Goal: Task Accomplishment & Management: Manage account settings

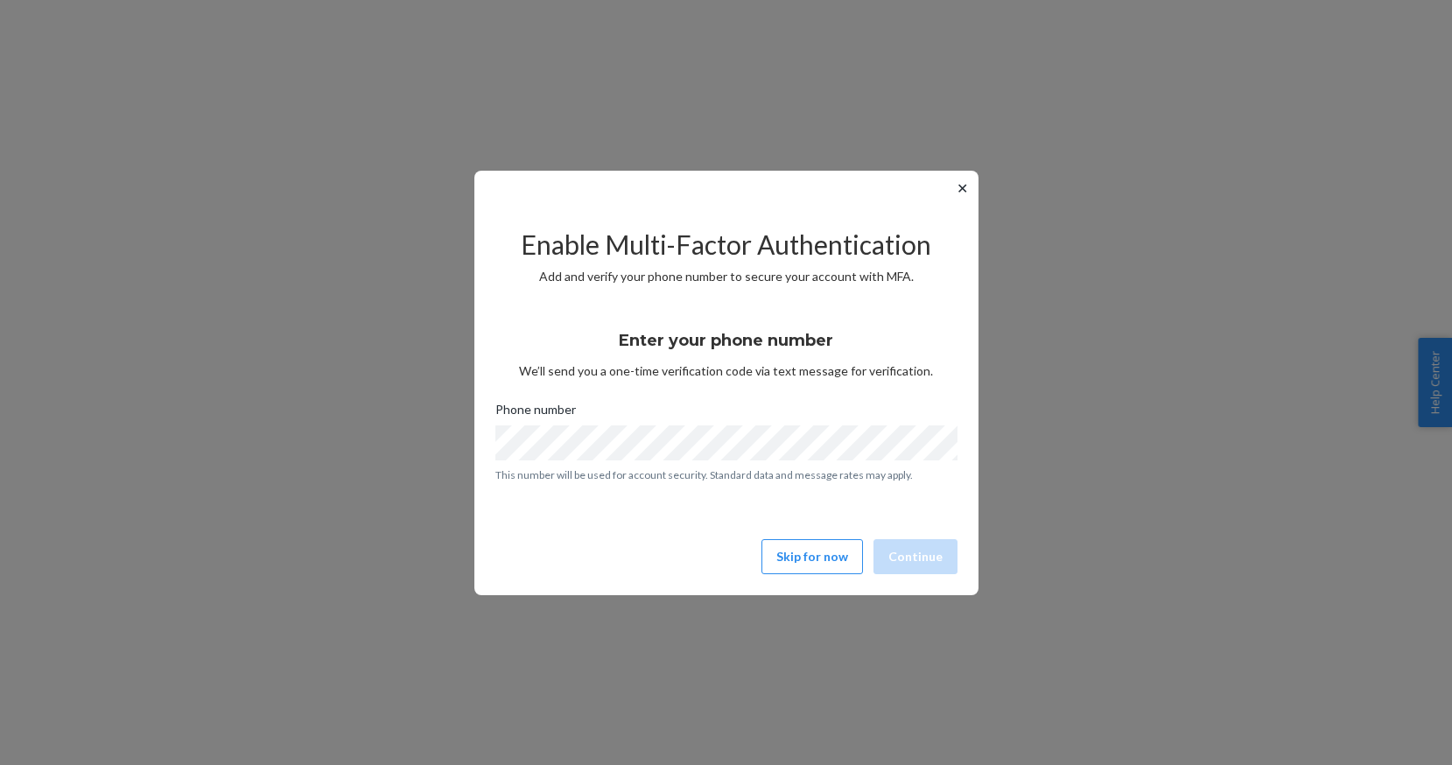
scroll to position [114, 0]
click at [630, 331] on div "Enter your phone number We’ll send you a one-time verification code via text me…" at bounding box center [726, 399] width 462 height 188
click at [907, 560] on button "Continue" at bounding box center [916, 556] width 84 height 35
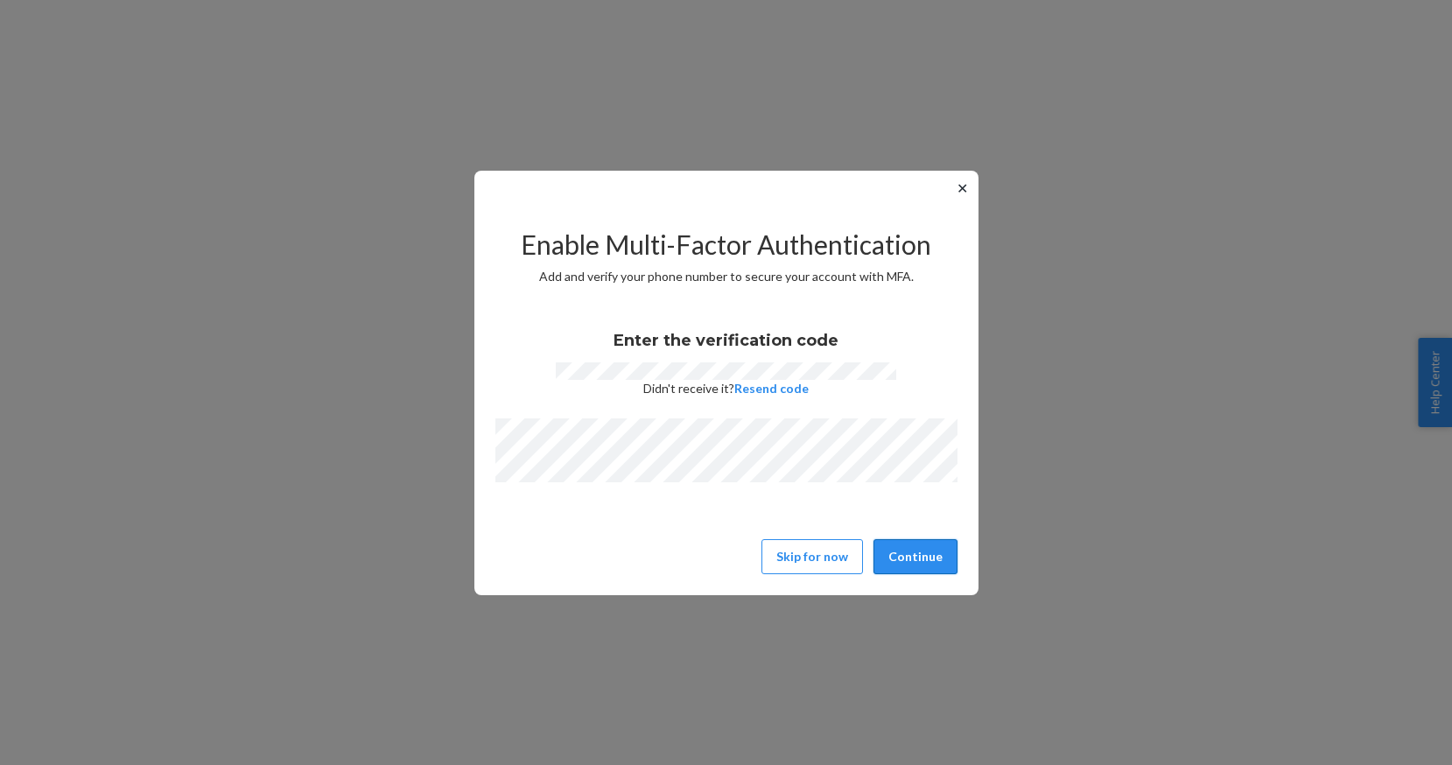
click at [925, 566] on button "Continue" at bounding box center [916, 556] width 84 height 35
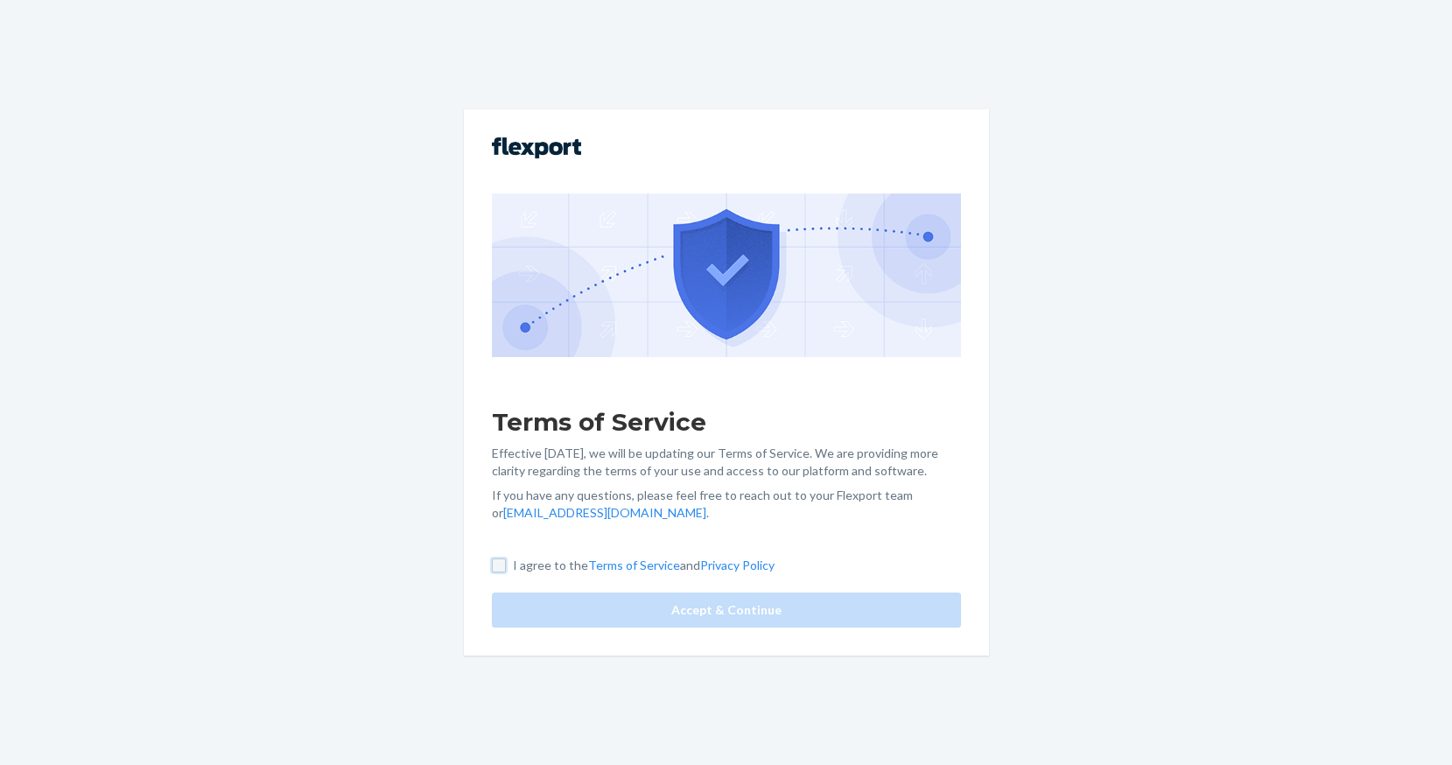
click at [496, 566] on input "I agree to the Terms of Service and Privacy Policy" at bounding box center [499, 566] width 14 height 14
checkbox input "true"
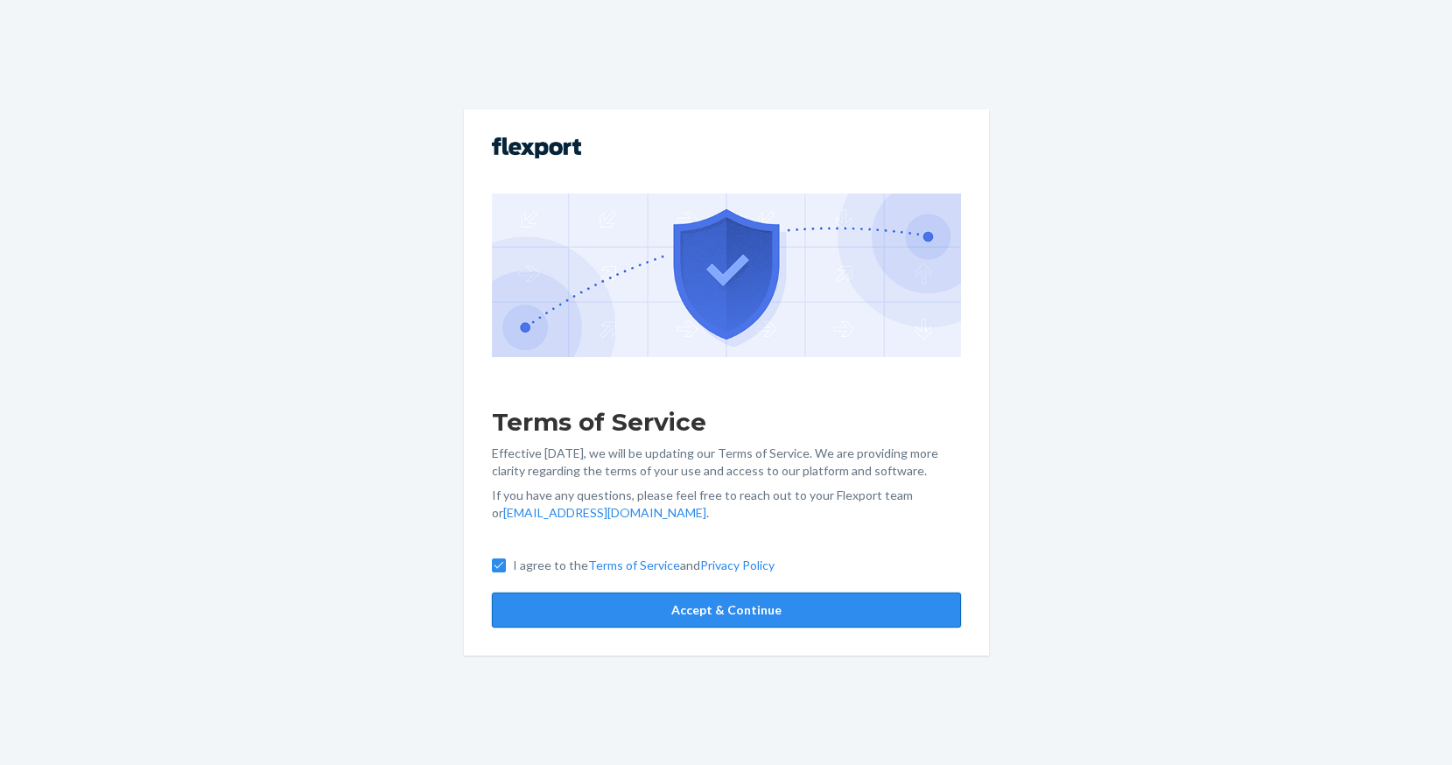
click at [716, 616] on button "Accept & Continue" at bounding box center [726, 610] width 469 height 35
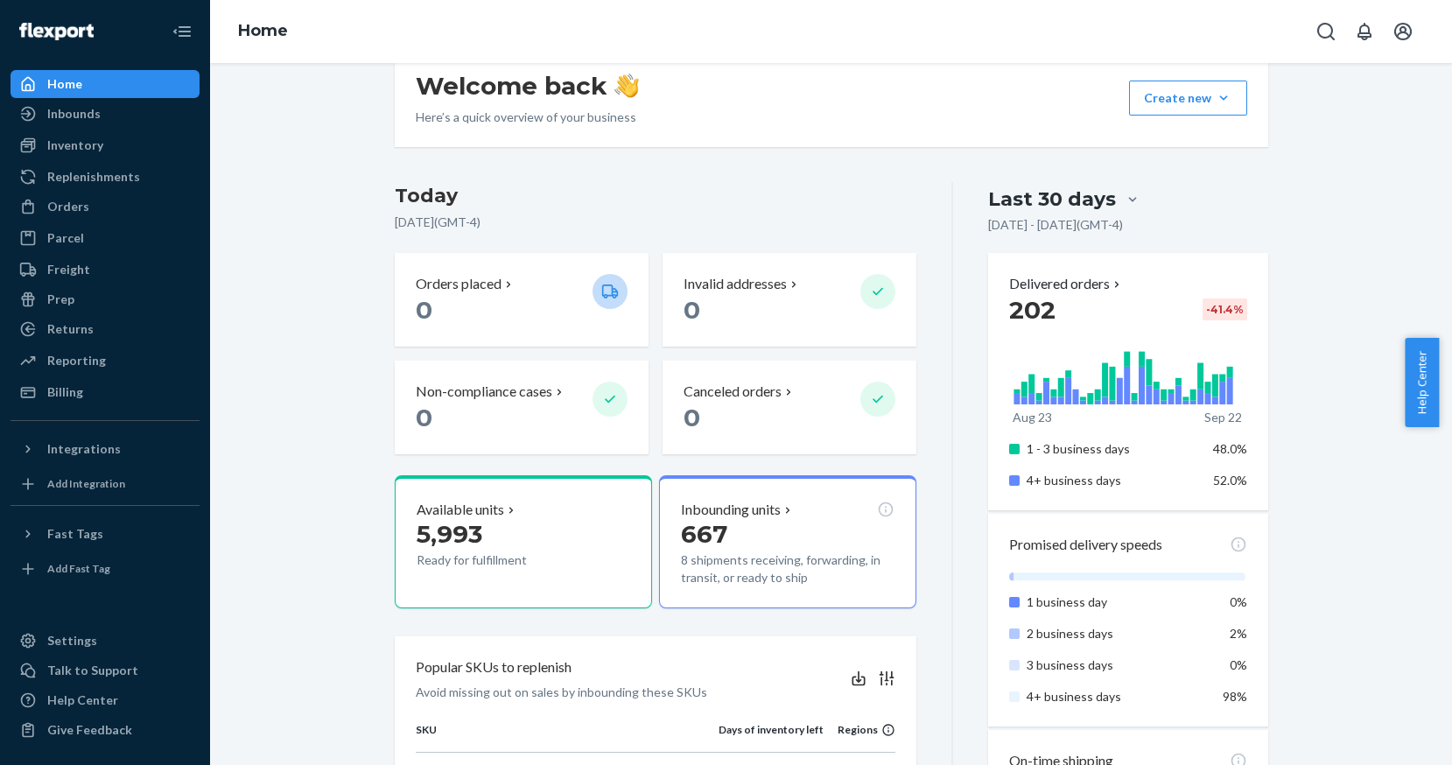
scroll to position [286, 0]
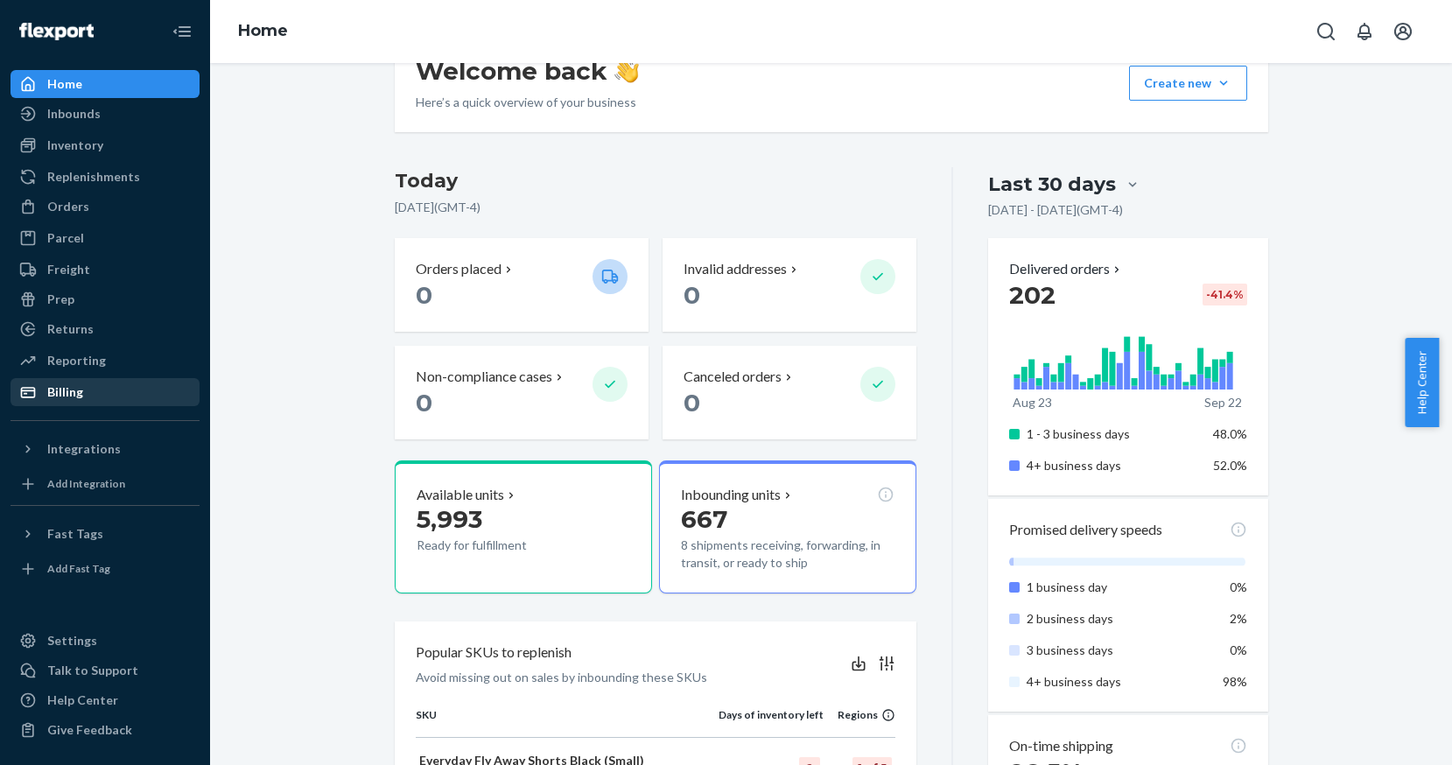
click at [64, 392] on div "Billing" at bounding box center [65, 392] width 36 height 18
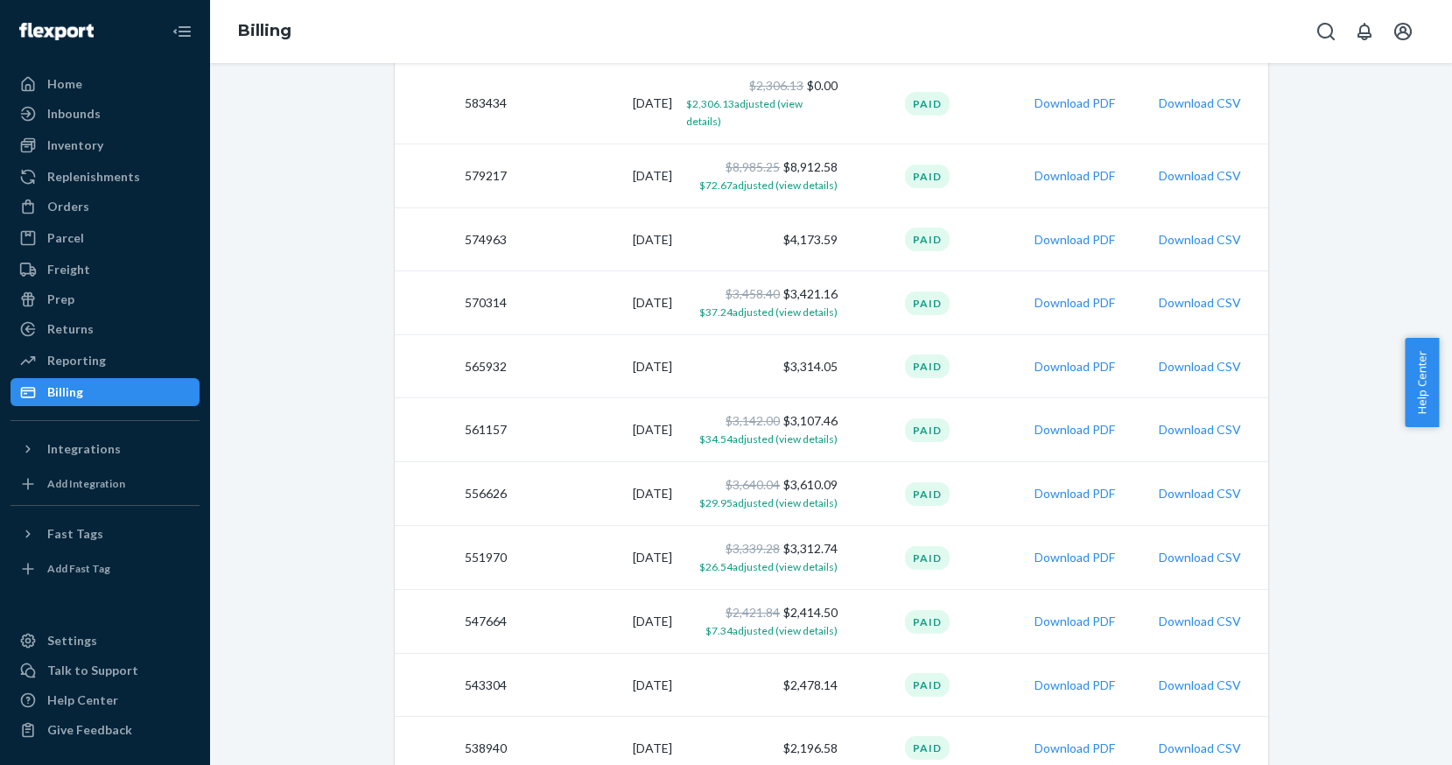
scroll to position [297, 0]
